Goal: Check status: Check status

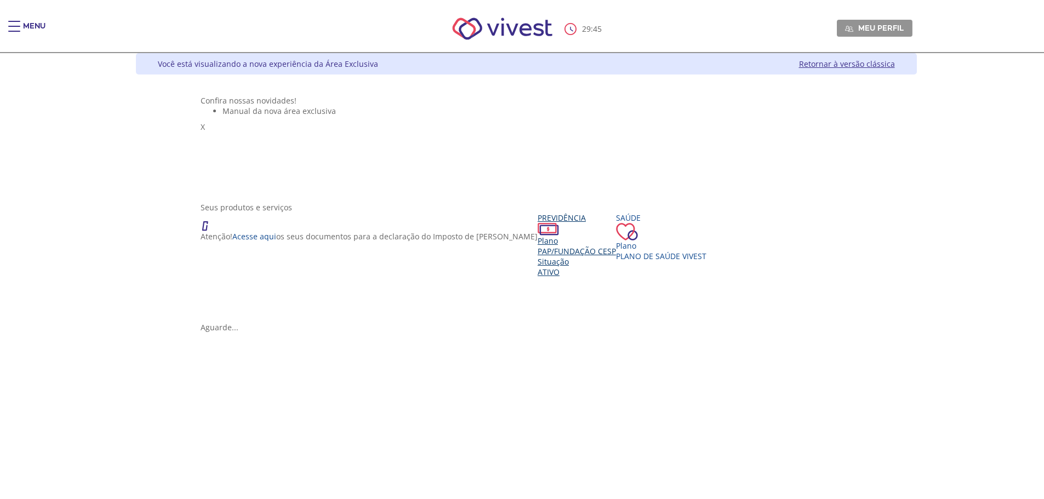
click at [537, 246] on div "Plano" at bounding box center [576, 241] width 78 height 10
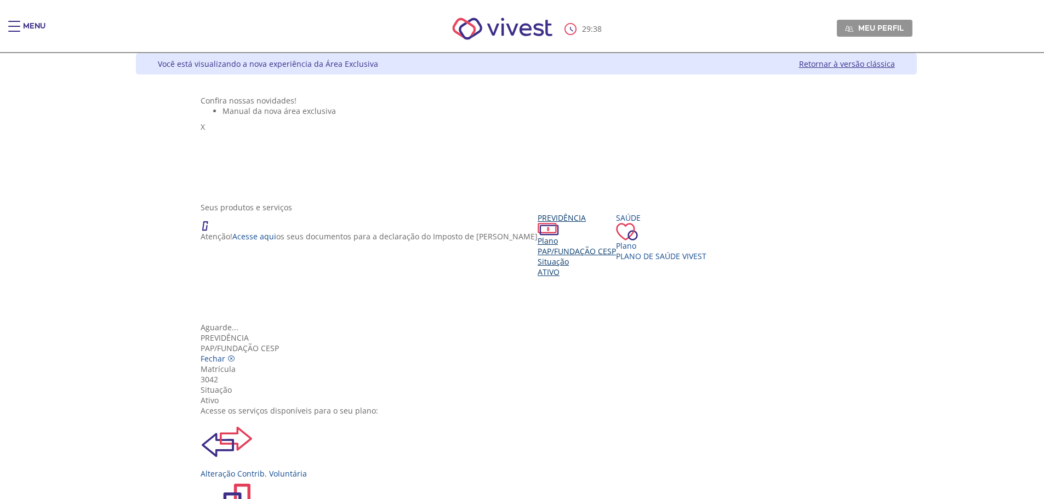
scroll to position [110, 0]
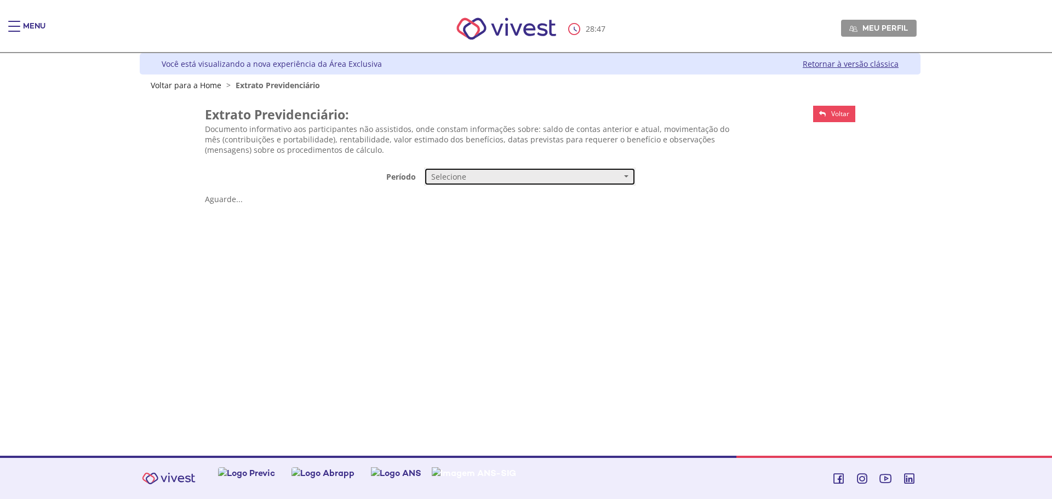
click at [593, 181] on span "Selecione" at bounding box center [526, 176] width 190 height 11
click at [447, 205] on link "Mensal" at bounding box center [530, 197] width 210 height 19
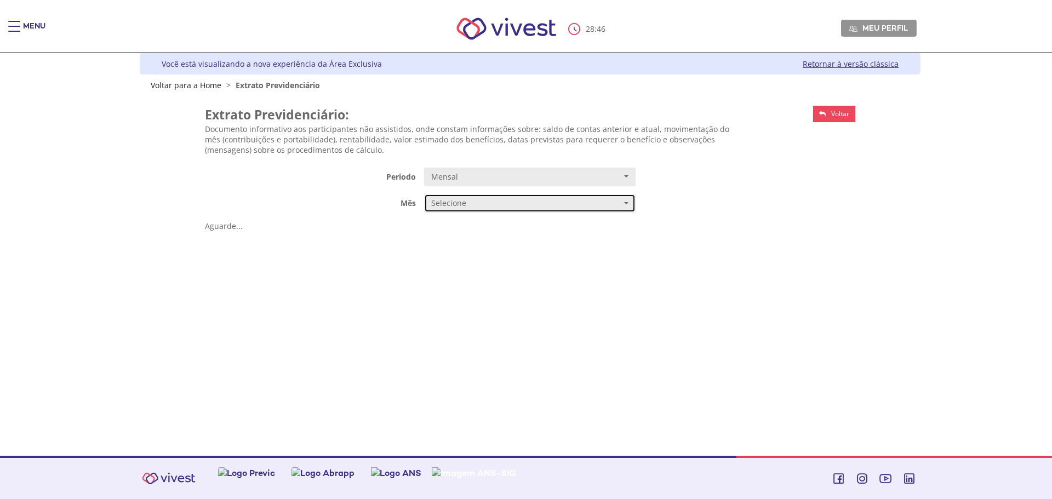
click at [447, 205] on span "Selecione" at bounding box center [526, 203] width 190 height 11
click at [464, 226] on span "JULHO/2025" at bounding box center [451, 224] width 37 height 8
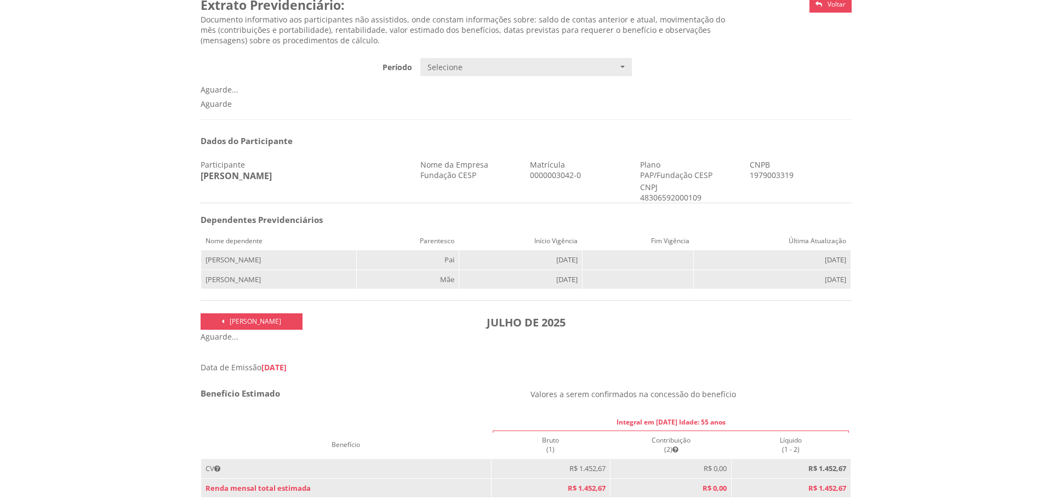
scroll to position [274, 0]
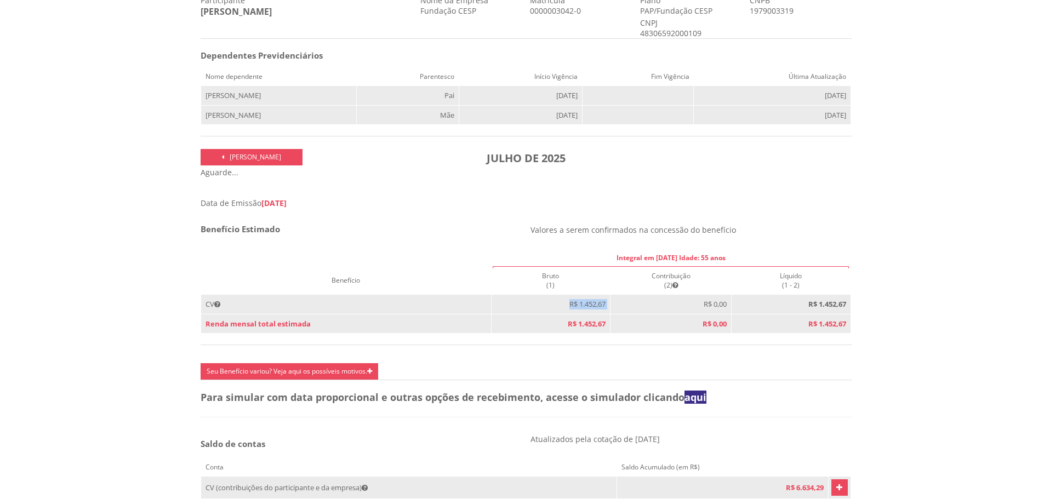
drag, startPoint x: 551, startPoint y: 306, endPoint x: 628, endPoint y: 307, distance: 77.2
click at [628, 307] on tr "CV R$ 1.452,67 R$ 0,00 R$ 1.452,67" at bounding box center [526, 305] width 650 height 20
click at [584, 323] on span "R$ 1.452,67" at bounding box center [587, 324] width 38 height 10
click at [684, 314] on td "R$ 0,00" at bounding box center [670, 305] width 121 height 20
click at [746, 311] on td "R$ 1.452,67" at bounding box center [790, 305] width 119 height 20
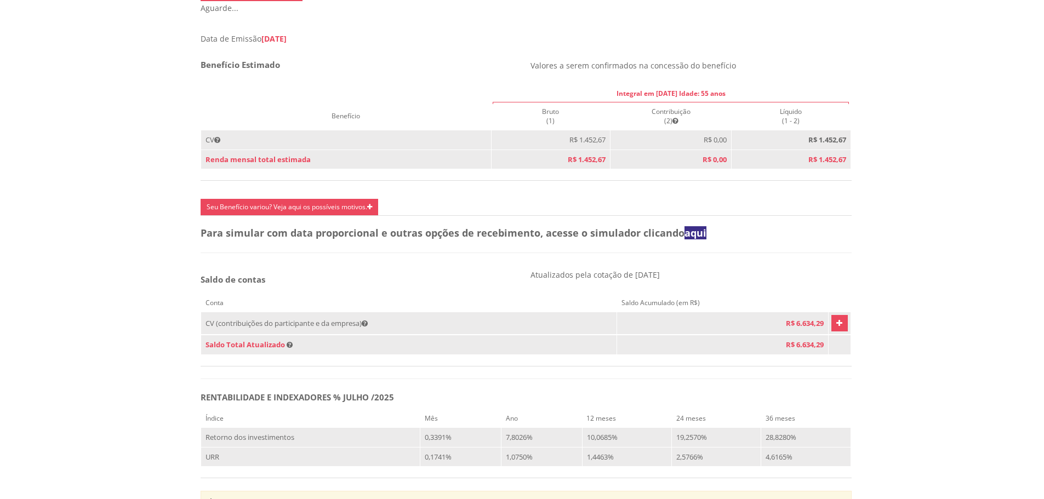
scroll to position [493, 0]
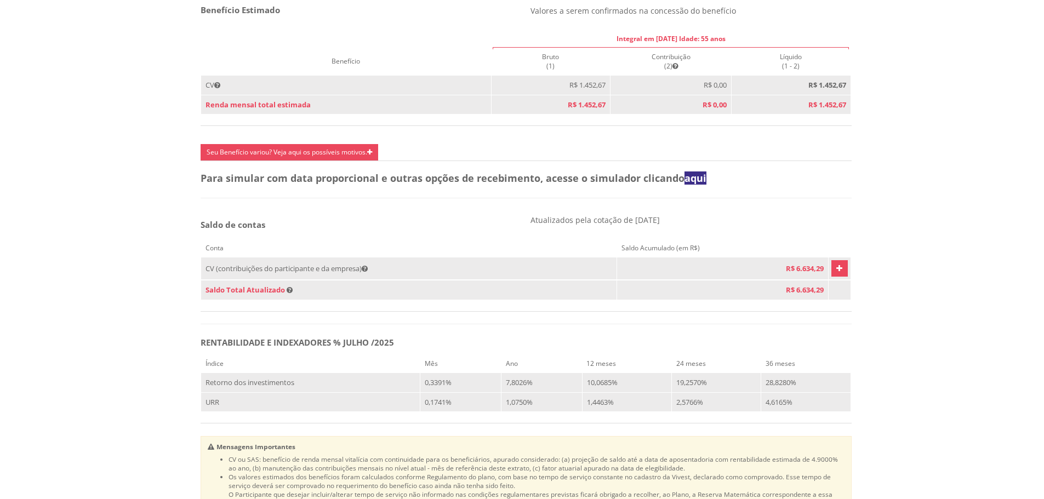
click at [290, 279] on td "CV (contribuições do participante e da empresa)" at bounding box center [409, 268] width 416 height 22
click at [368, 272] on icon "Vivest" at bounding box center [365, 268] width 6 height 7
click at [831, 277] on link "Vivest" at bounding box center [839, 268] width 16 height 16
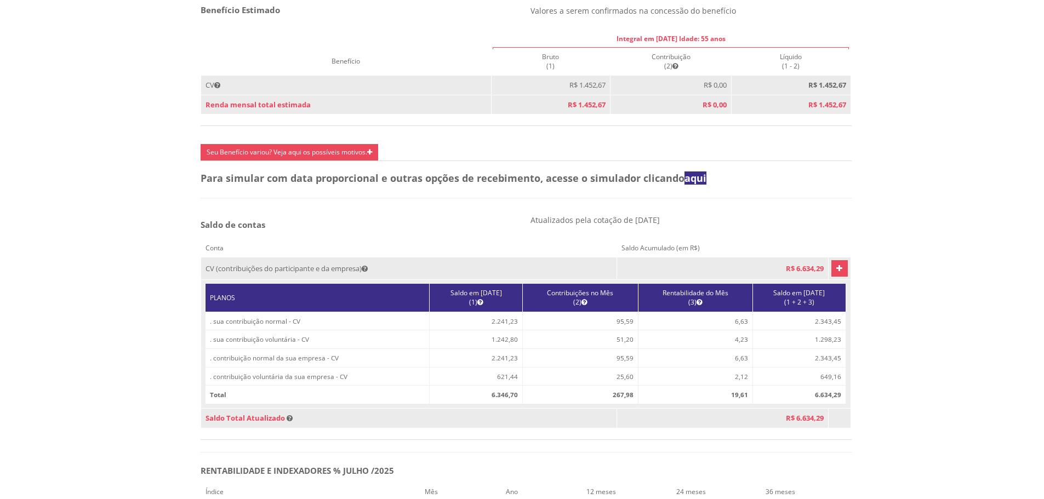
click at [836, 275] on icon "Vivest" at bounding box center [839, 268] width 6 height 13
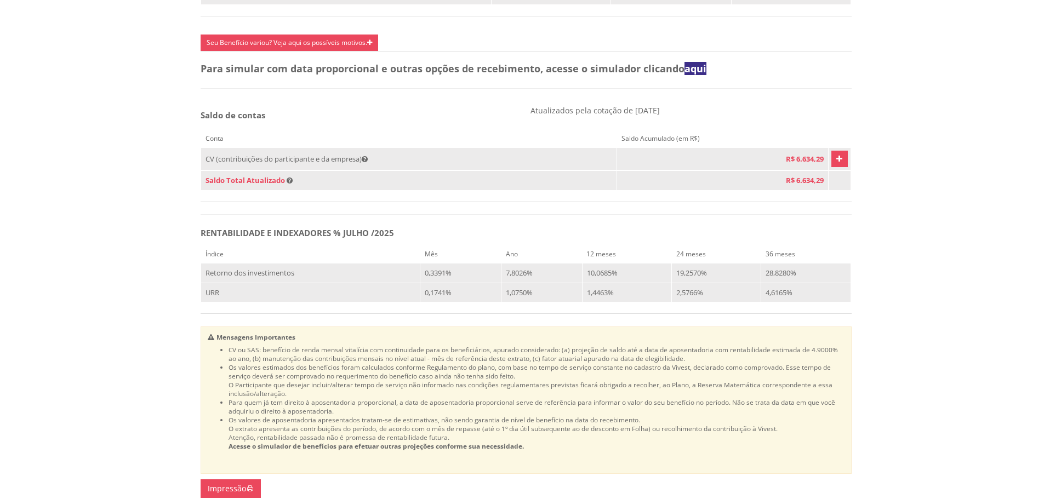
scroll to position [740, 0]
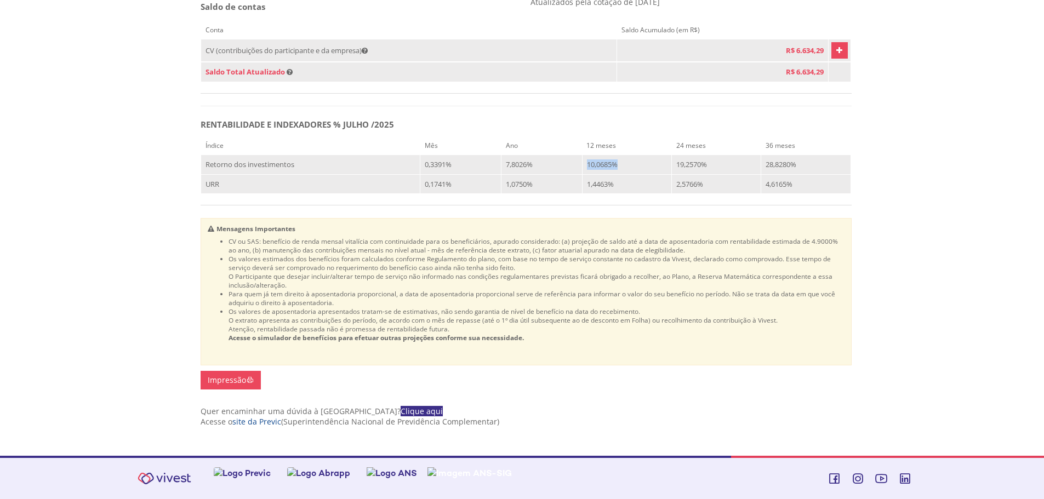
drag, startPoint x: 620, startPoint y: 158, endPoint x: 576, endPoint y: 160, distance: 43.9
click at [576, 160] on tr "Retorno dos investimentos 0,3391% 7,8026% 10,0685% 19,2570% 28,8280%" at bounding box center [526, 164] width 650 height 20
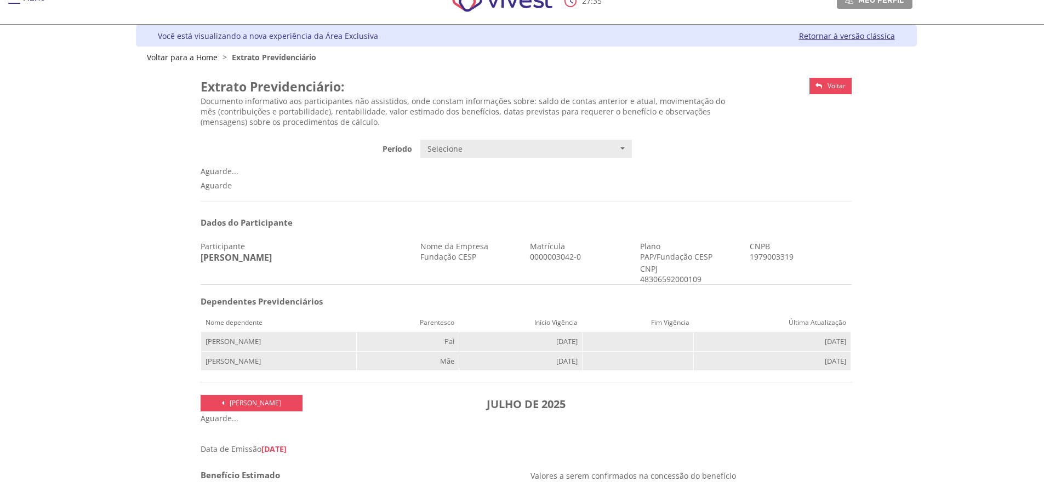
scroll to position [0, 0]
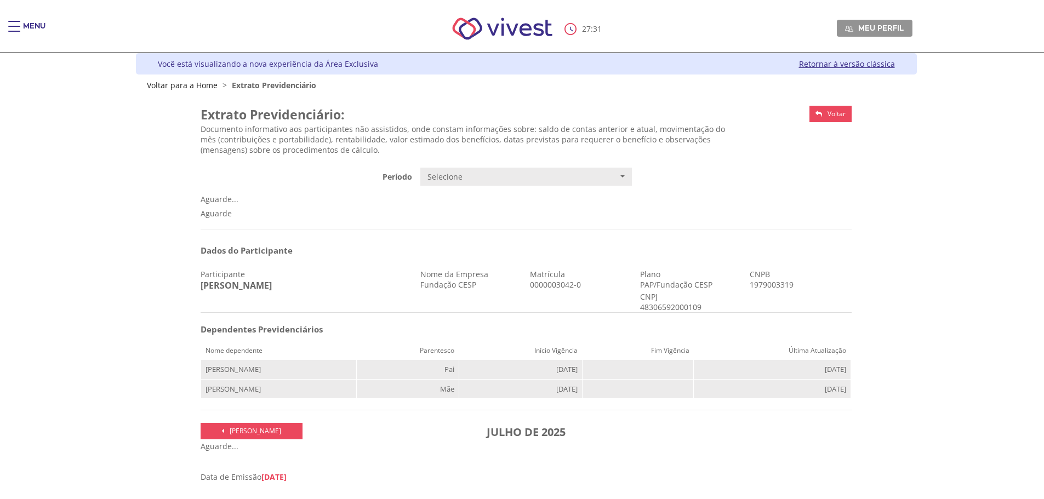
click at [808, 70] on div "Você está visualizando a nova experiência da Área Exclusiva Retornar à versão c…" at bounding box center [526, 63] width 781 height 21
click at [810, 66] on link "Retornar à versão clássica" at bounding box center [847, 64] width 96 height 10
